Goal: Obtain resource: Obtain resource

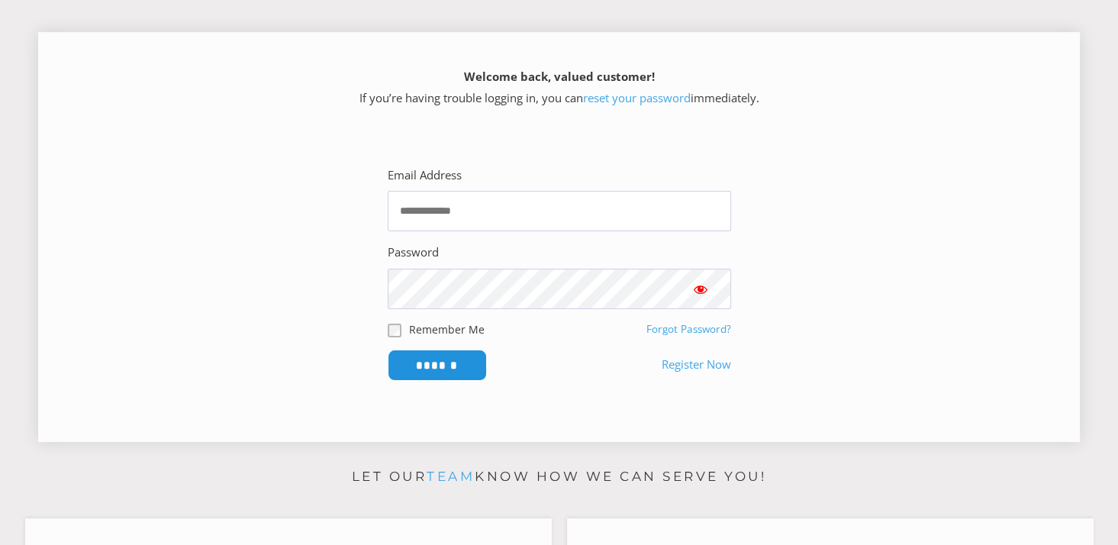
scroll to position [245, 0]
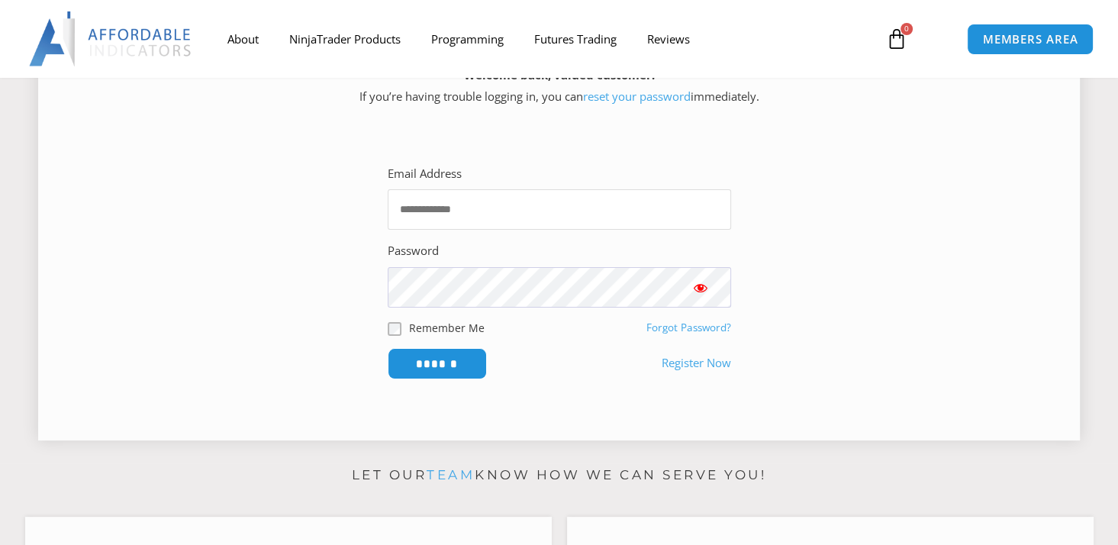
click at [488, 214] on input "Email Address" at bounding box center [559, 209] width 343 height 40
type input "**********"
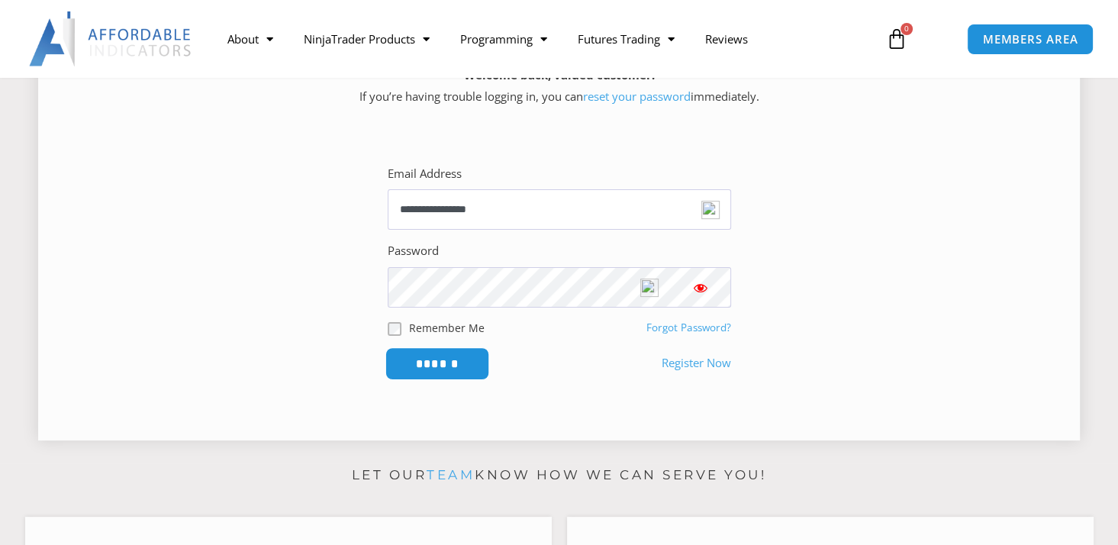
click at [460, 359] on input "******" at bounding box center [437, 363] width 105 height 33
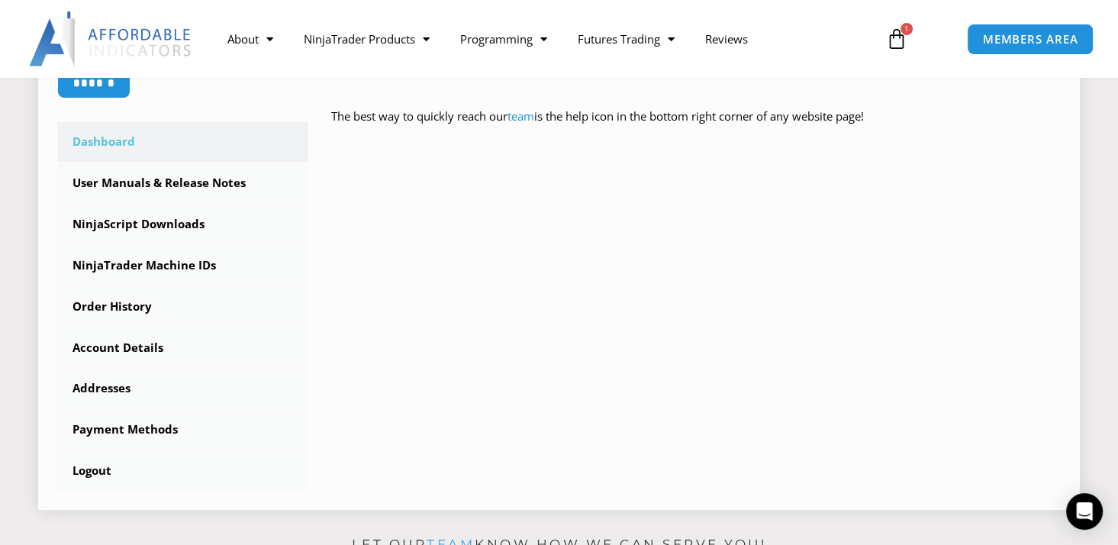
scroll to position [408, 0]
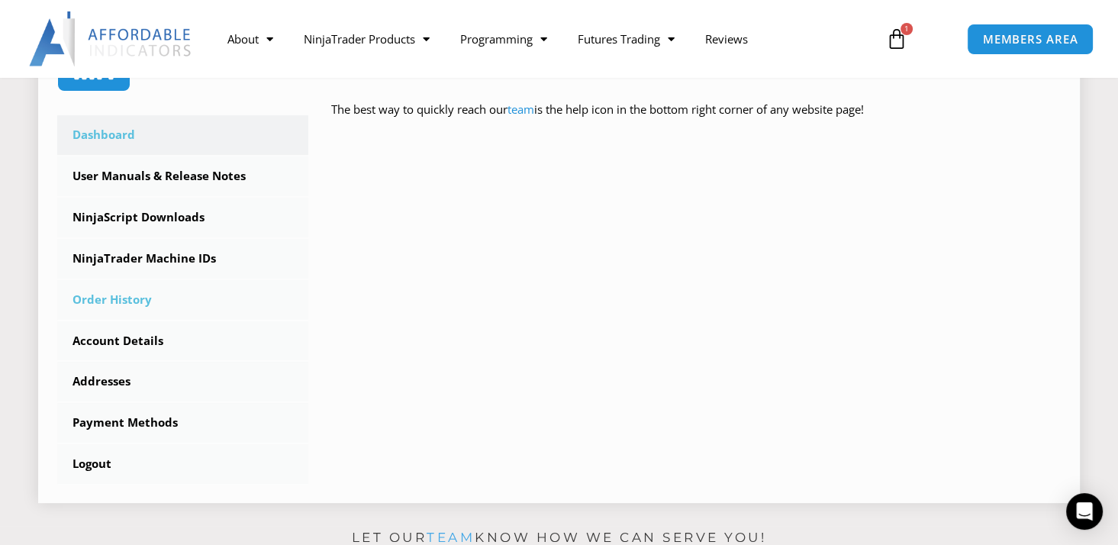
click at [139, 298] on link "Order History" at bounding box center [182, 300] width 251 height 40
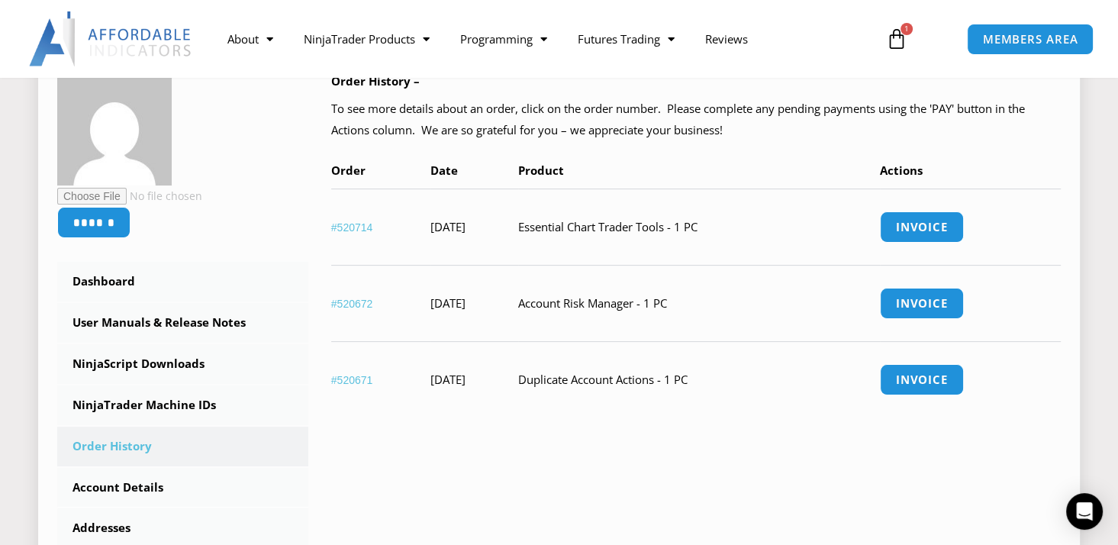
scroll to position [245, 0]
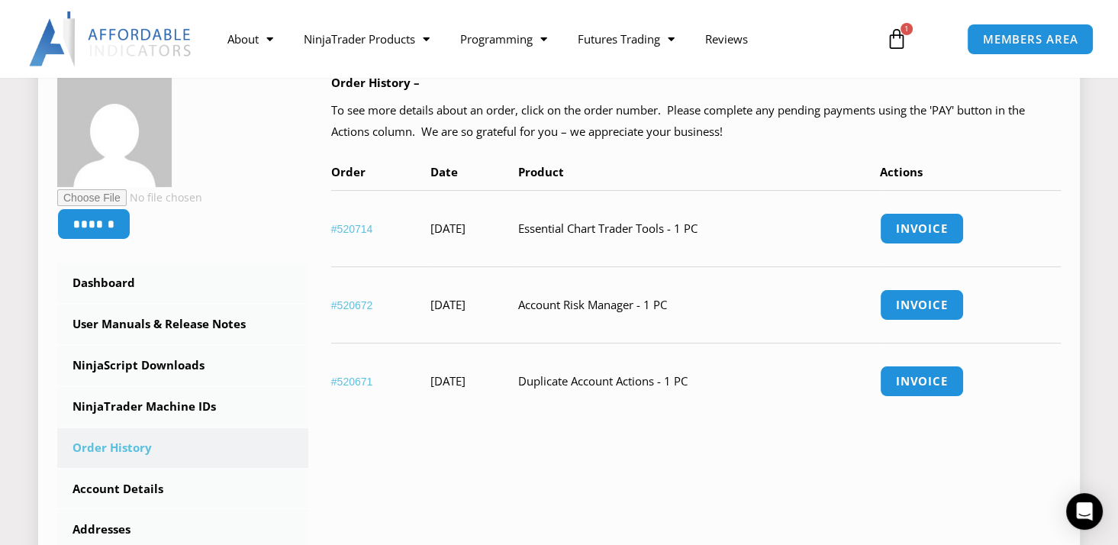
click at [348, 379] on link "#520671" at bounding box center [352, 381] width 42 height 12
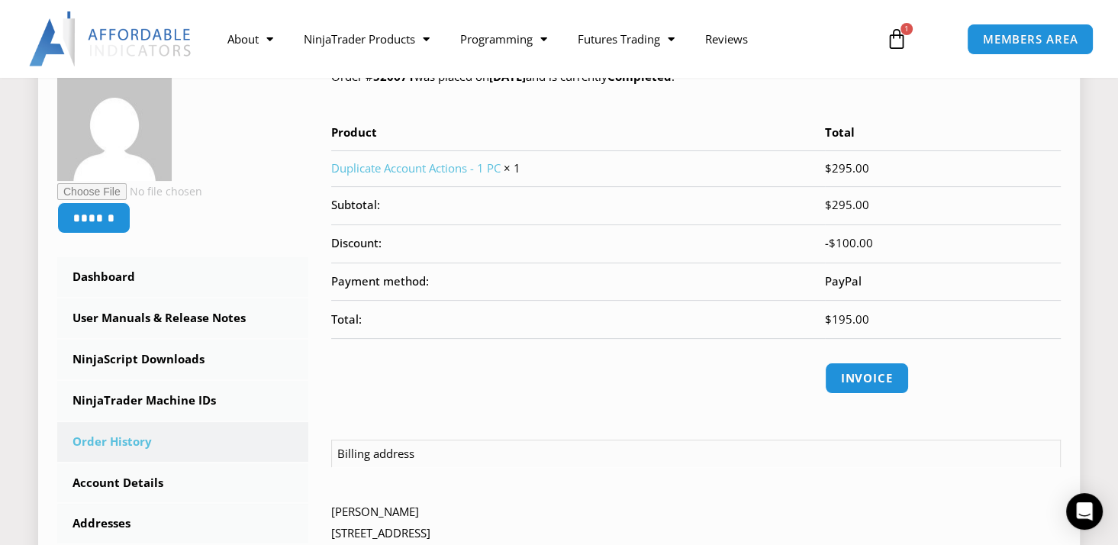
scroll to position [245, 0]
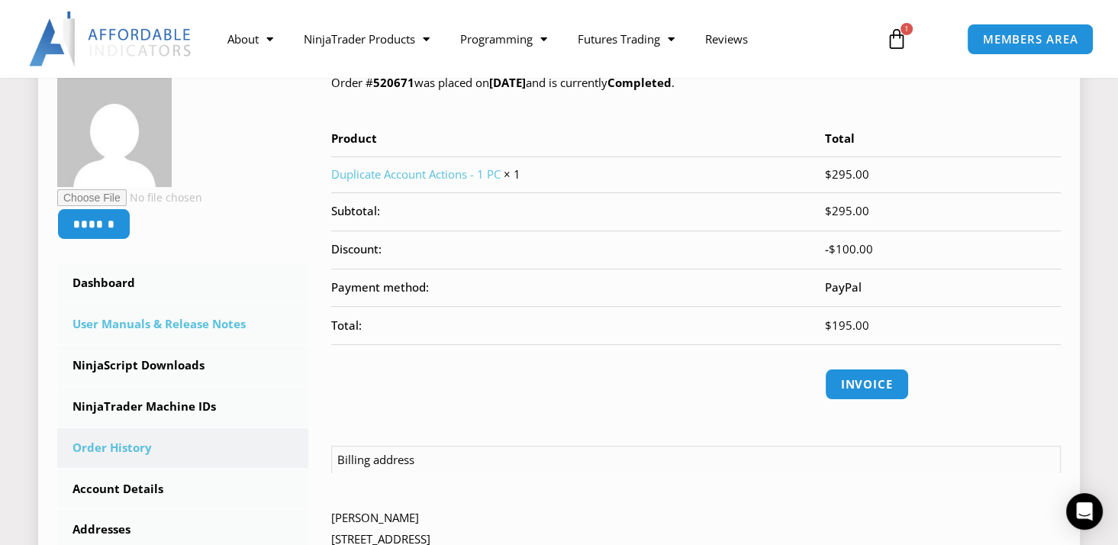
click at [146, 324] on link "User Manuals & Release Notes" at bounding box center [182, 324] width 251 height 40
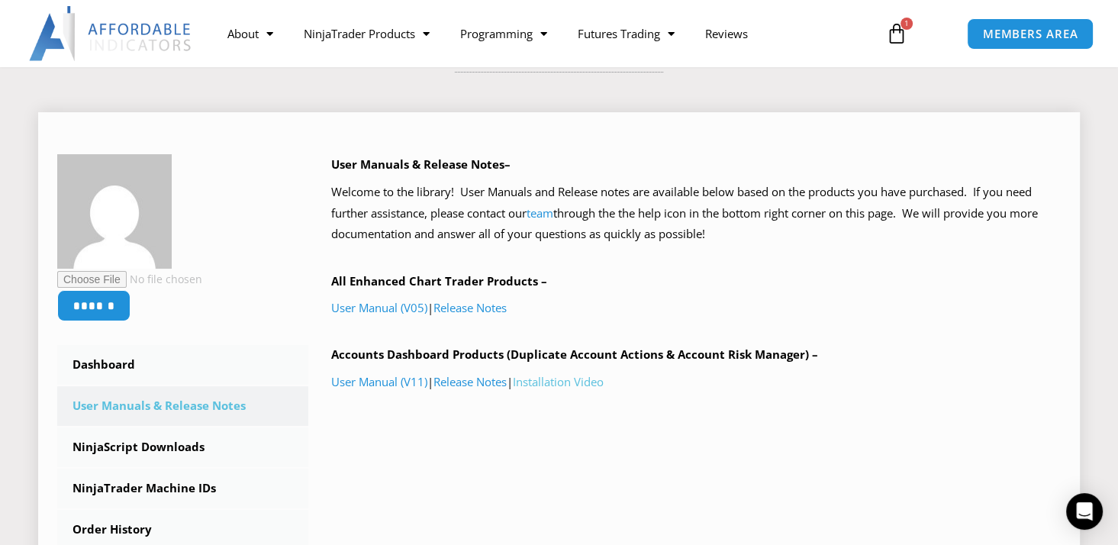
click at [564, 384] on link "Installation Video" at bounding box center [558, 381] width 91 height 15
